Goal: Task Accomplishment & Management: Use online tool/utility

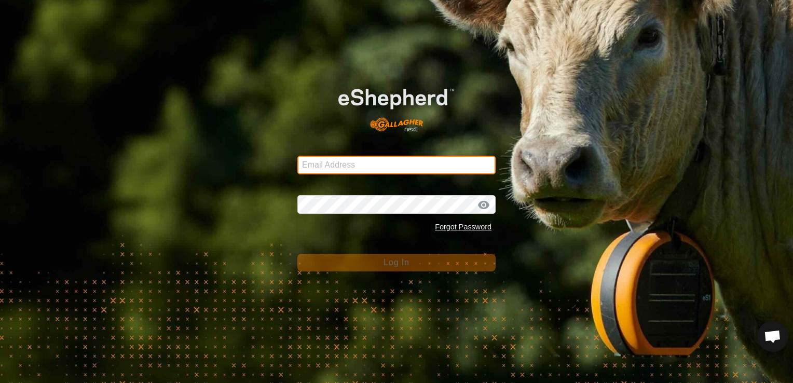
type input "[EMAIL_ADDRESS][DOMAIN_NAME]"
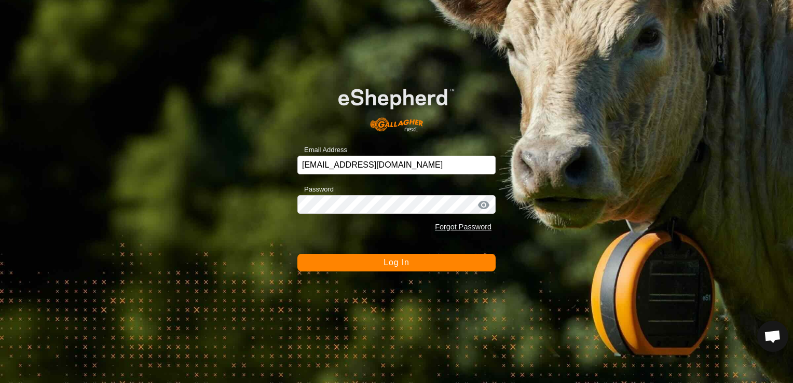
click at [415, 267] on button "Log In" at bounding box center [396, 263] width 198 height 18
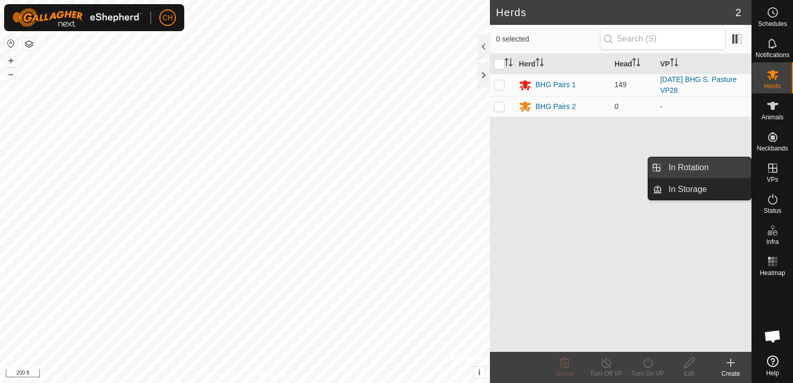
click at [685, 173] on link "In Rotation" at bounding box center [706, 167] width 89 height 21
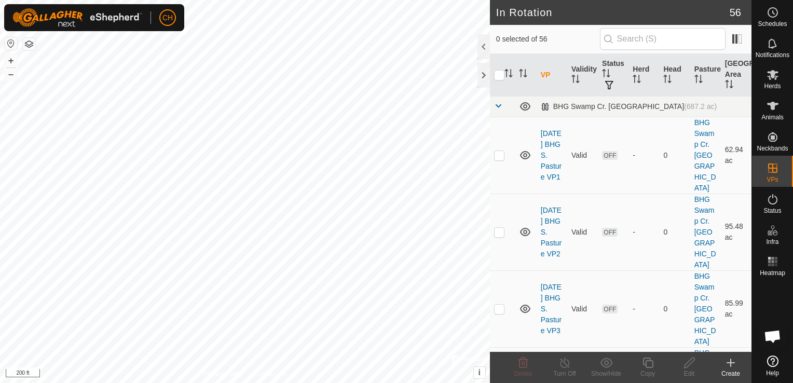
click at [729, 362] on icon at bounding box center [731, 363] width 12 height 12
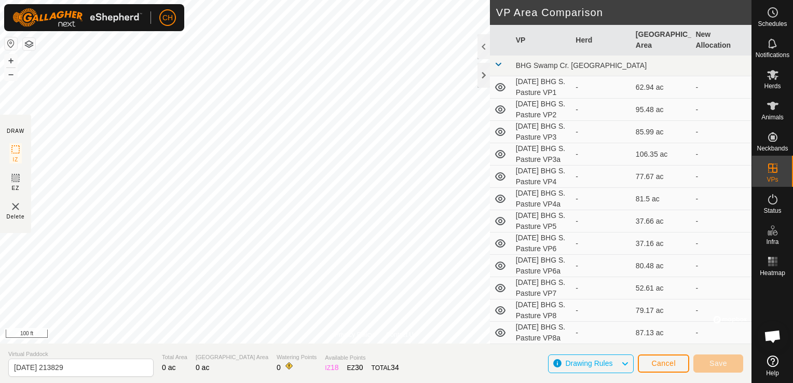
click at [358, 367] on div "Privacy Policy Contact Us P031 3694127260 BHG Pairs 1 [DATE] BHG S. Pasture VP2…" at bounding box center [376, 191] width 752 height 383
click at [465, 0] on html "CH Schedules Notifications Herds Animals Neckbands VPs Status Infra Heatmap Hel…" at bounding box center [396, 191] width 793 height 383
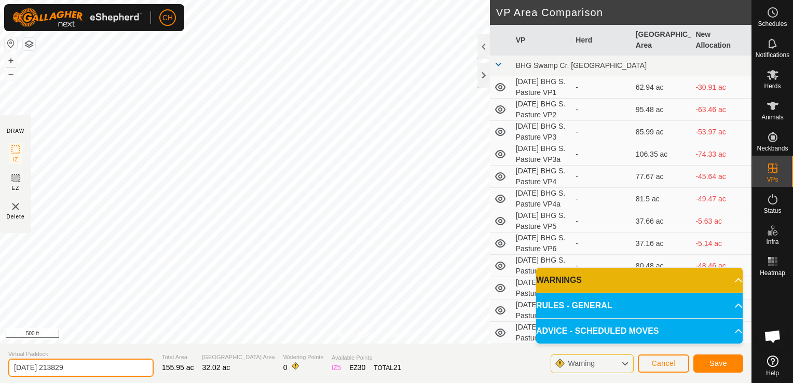
click at [84, 368] on input "[DATE] 213829" at bounding box center [80, 368] width 145 height 18
type input "[DATE] BHG S. Pasture VP Wean"
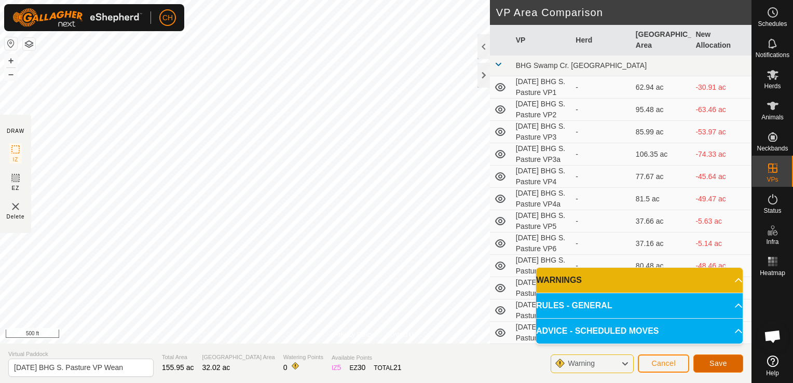
click at [724, 368] on button "Save" at bounding box center [719, 364] width 50 height 18
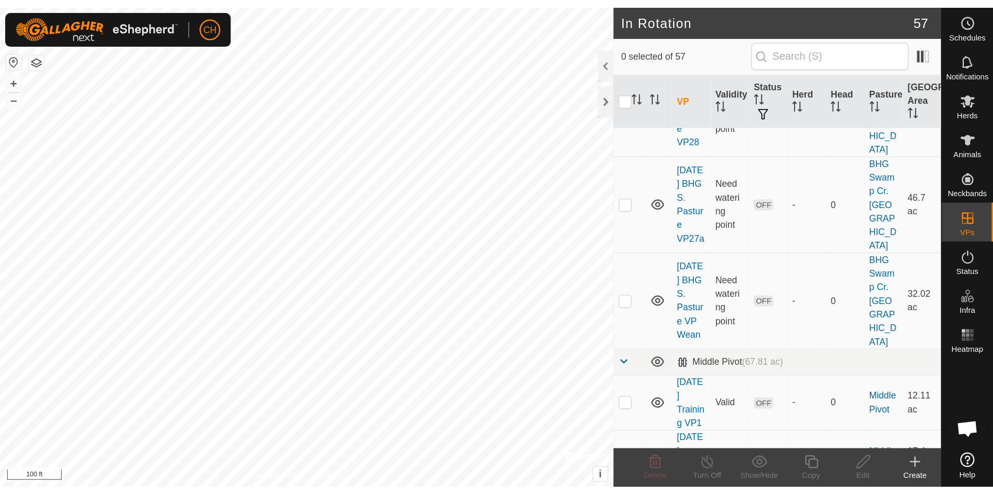
scroll to position [4077, 0]
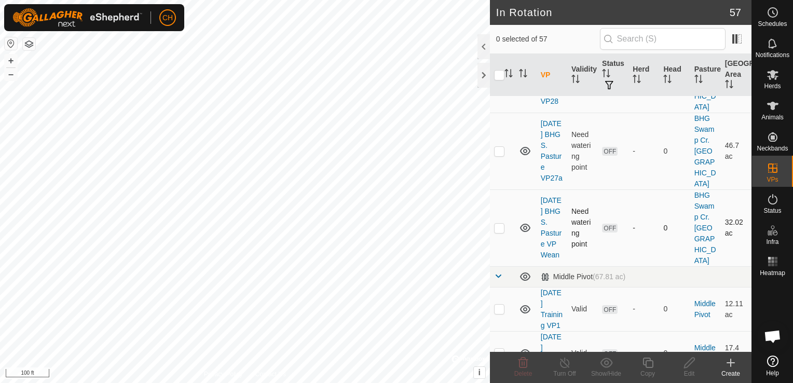
click at [496, 232] on p-checkbox at bounding box center [499, 228] width 10 height 8
checkbox input "true"
click at [689, 364] on icon at bounding box center [689, 363] width 10 height 10
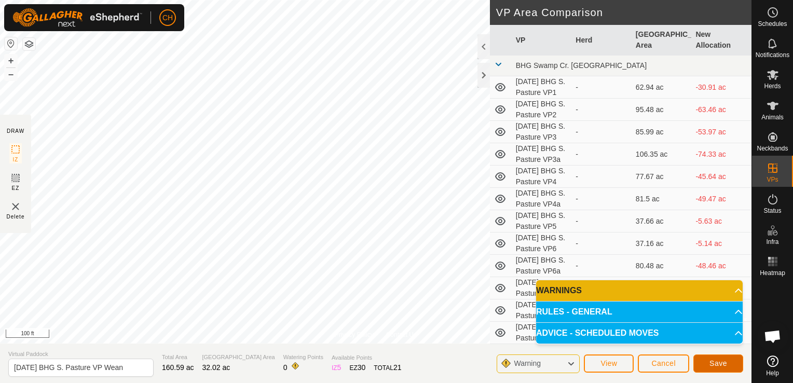
click at [714, 361] on span "Save" at bounding box center [719, 363] width 18 height 8
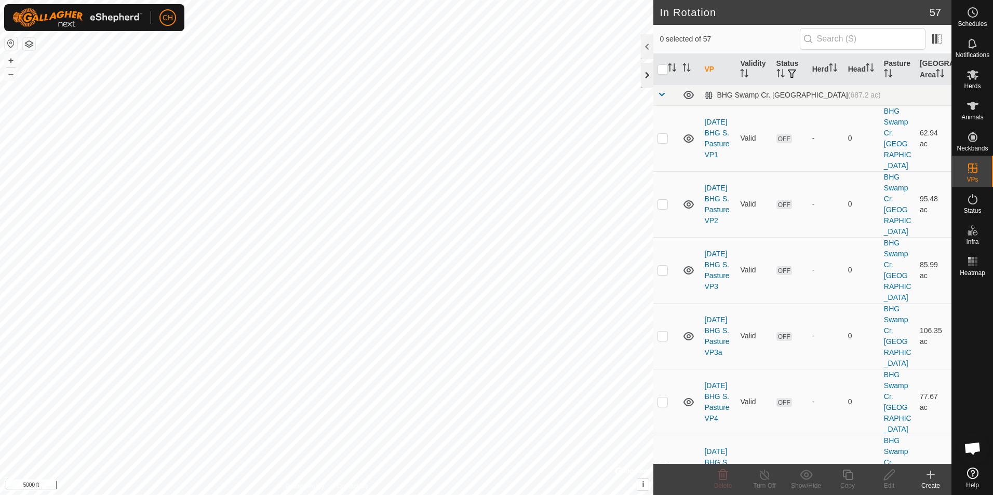
click at [647, 75] on div at bounding box center [647, 75] width 12 height 25
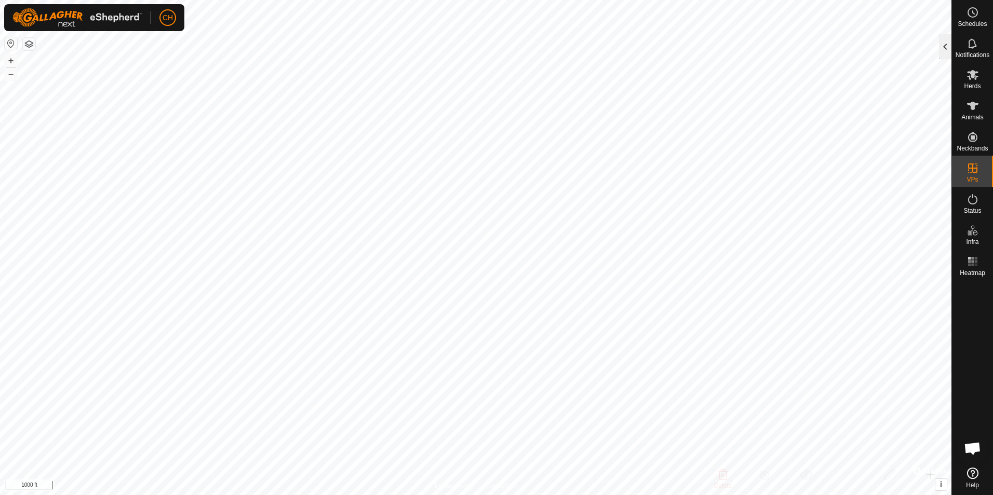
click at [793, 47] on div at bounding box center [945, 46] width 12 height 25
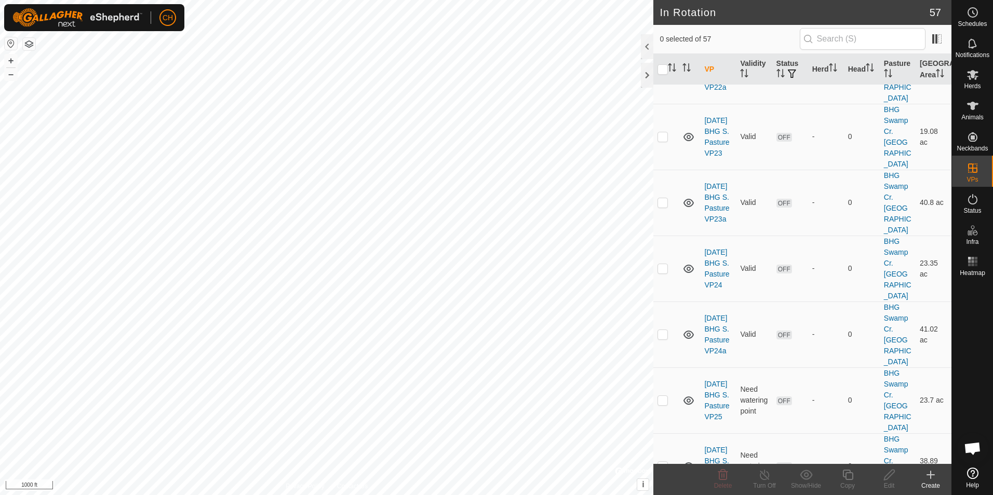
scroll to position [2799, 0]
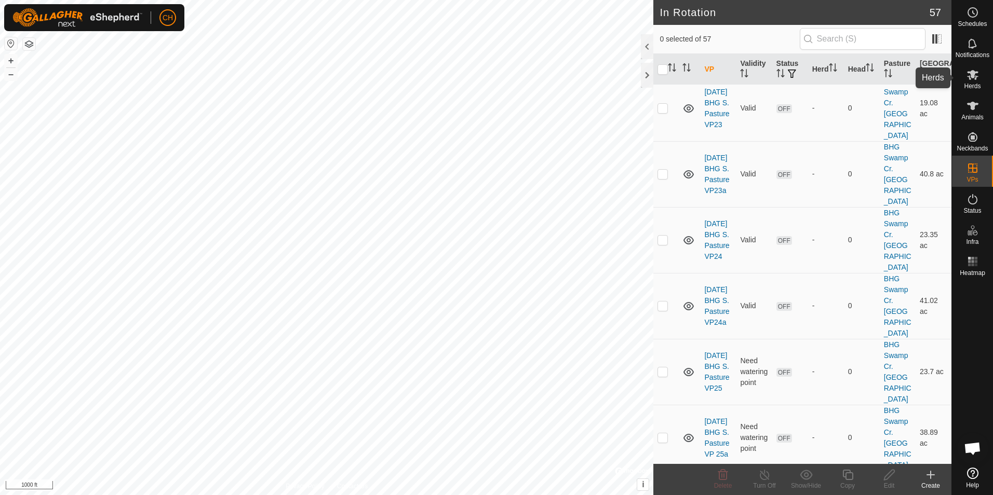
click at [793, 85] on span "Herds" at bounding box center [972, 86] width 17 height 6
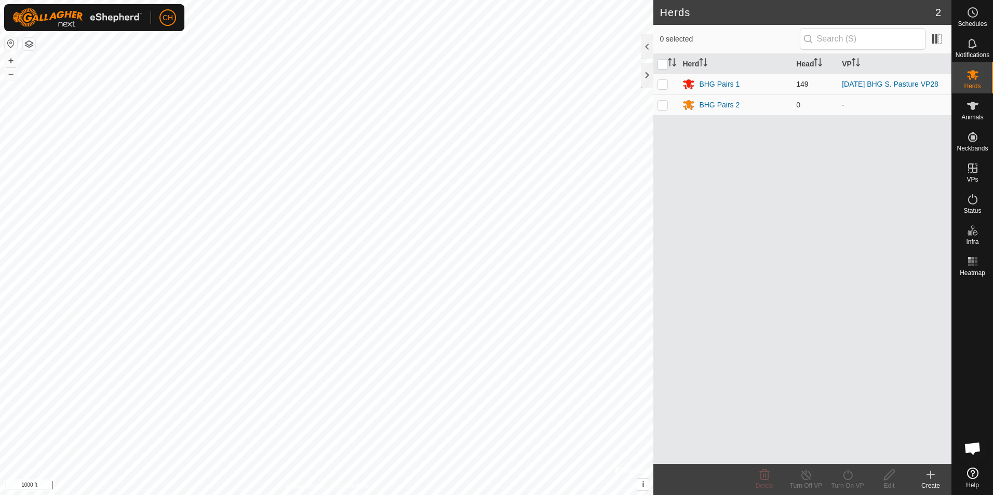
click at [663, 87] on p-checkbox at bounding box center [662, 84] width 10 height 8
checkbox input "true"
click at [793, 383] on icon at bounding box center [847, 475] width 13 height 12
click at [793, 383] on link "Now" at bounding box center [878, 452] width 103 height 21
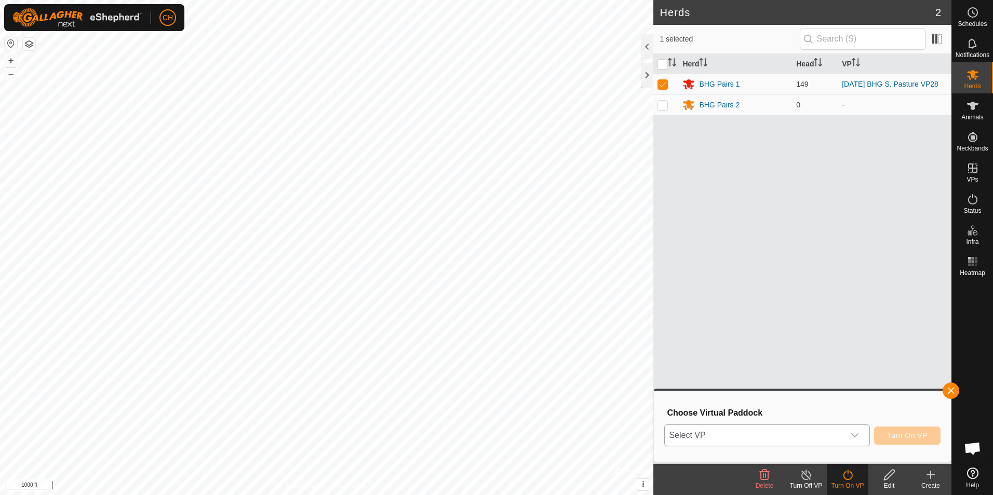
click at [793, 383] on icon "dropdown trigger" at bounding box center [854, 435] width 8 height 8
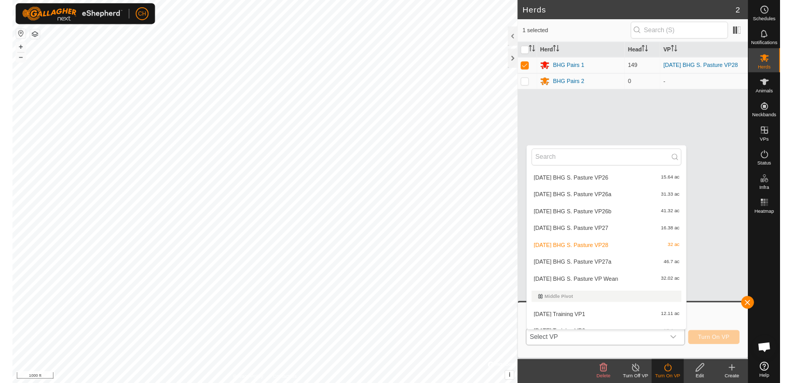
scroll to position [1082, 0]
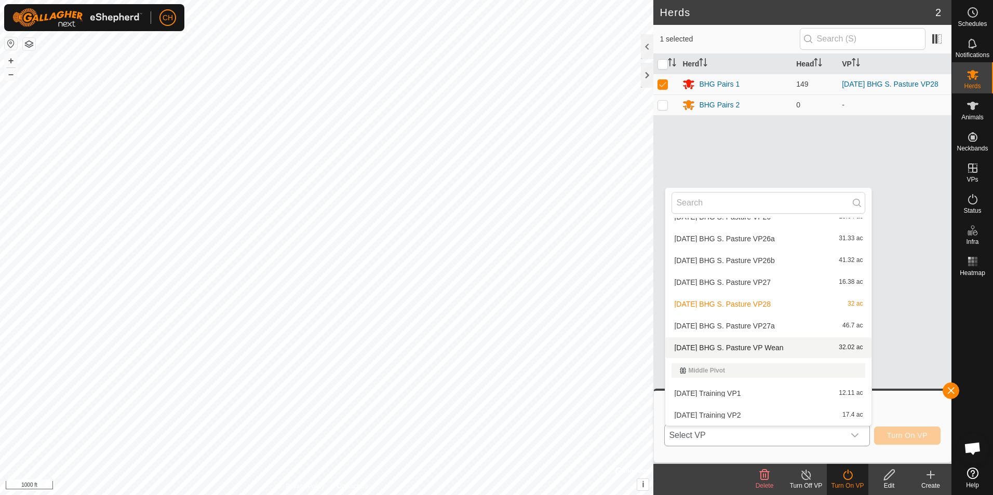
click at [793, 348] on li "[DATE] BHG S. Pasture VP Wean 32.02 ac" at bounding box center [768, 347] width 206 height 21
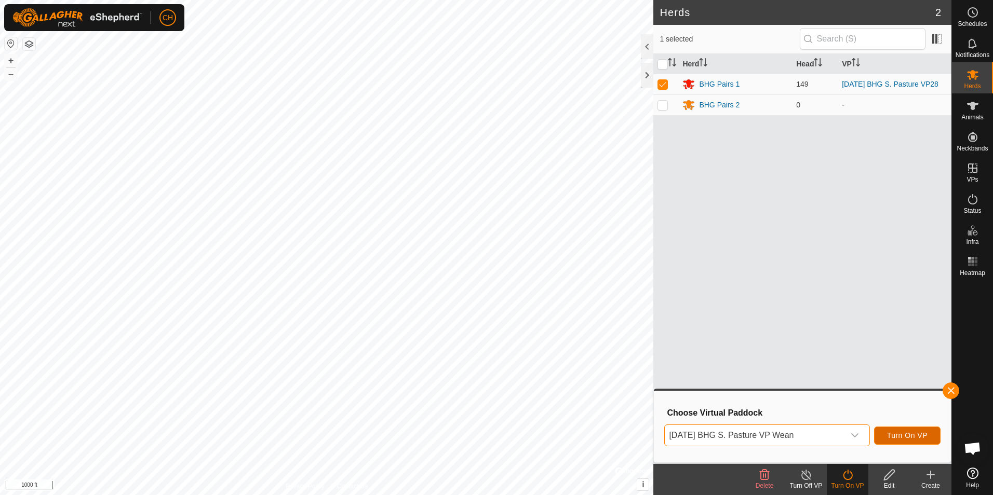
click at [793, 383] on span "Turn On VP" at bounding box center [907, 435] width 40 height 8
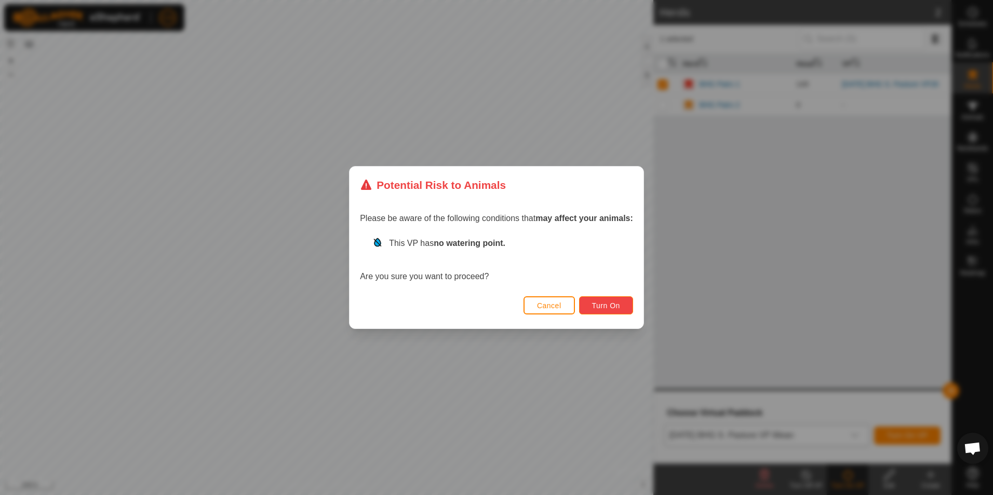
click at [599, 306] on span "Turn On" at bounding box center [606, 306] width 28 height 8
